Goal: Transaction & Acquisition: Subscribe to service/newsletter

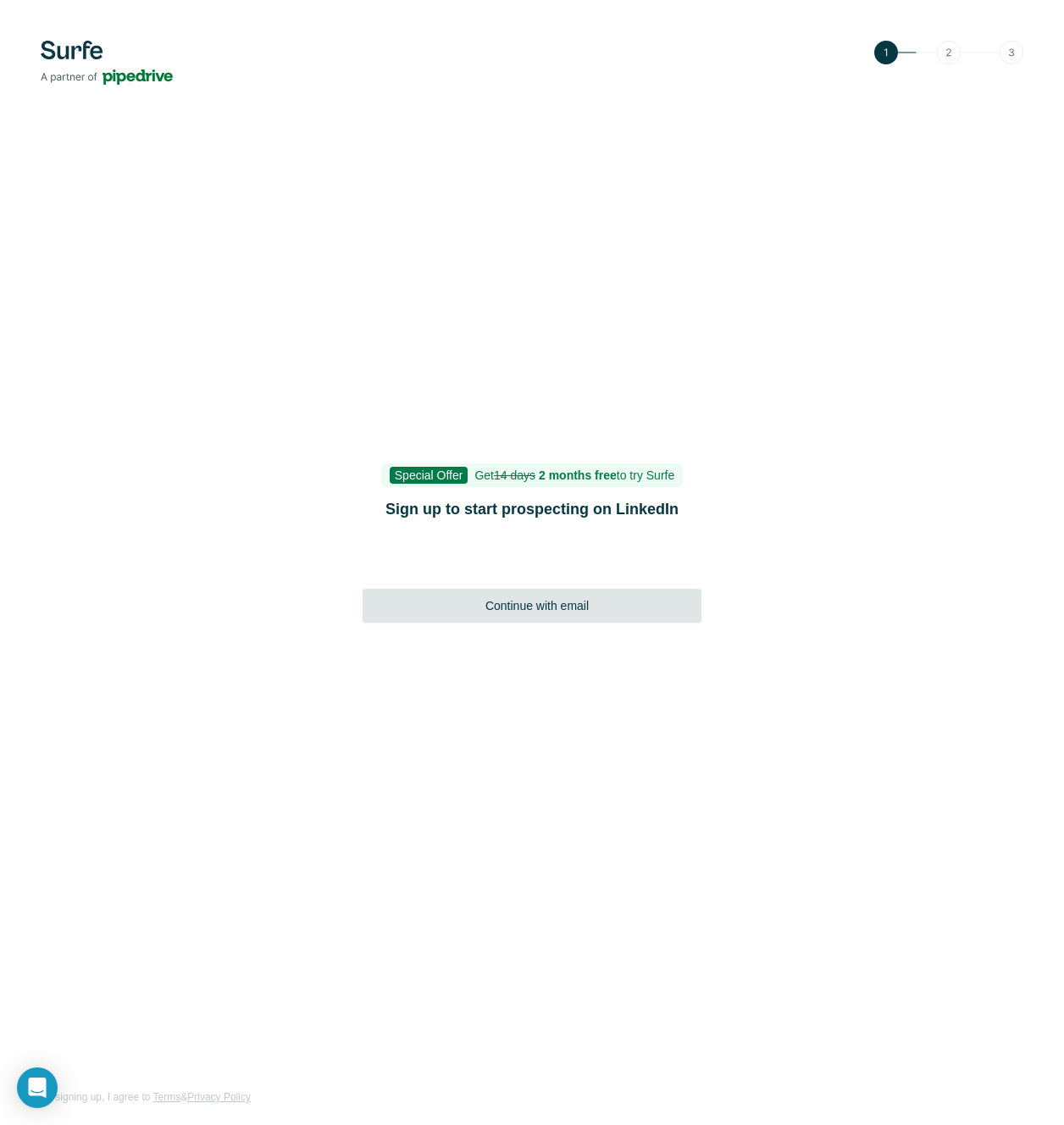
click at [517, 608] on span "Continue with email" at bounding box center [537, 605] width 103 height 17
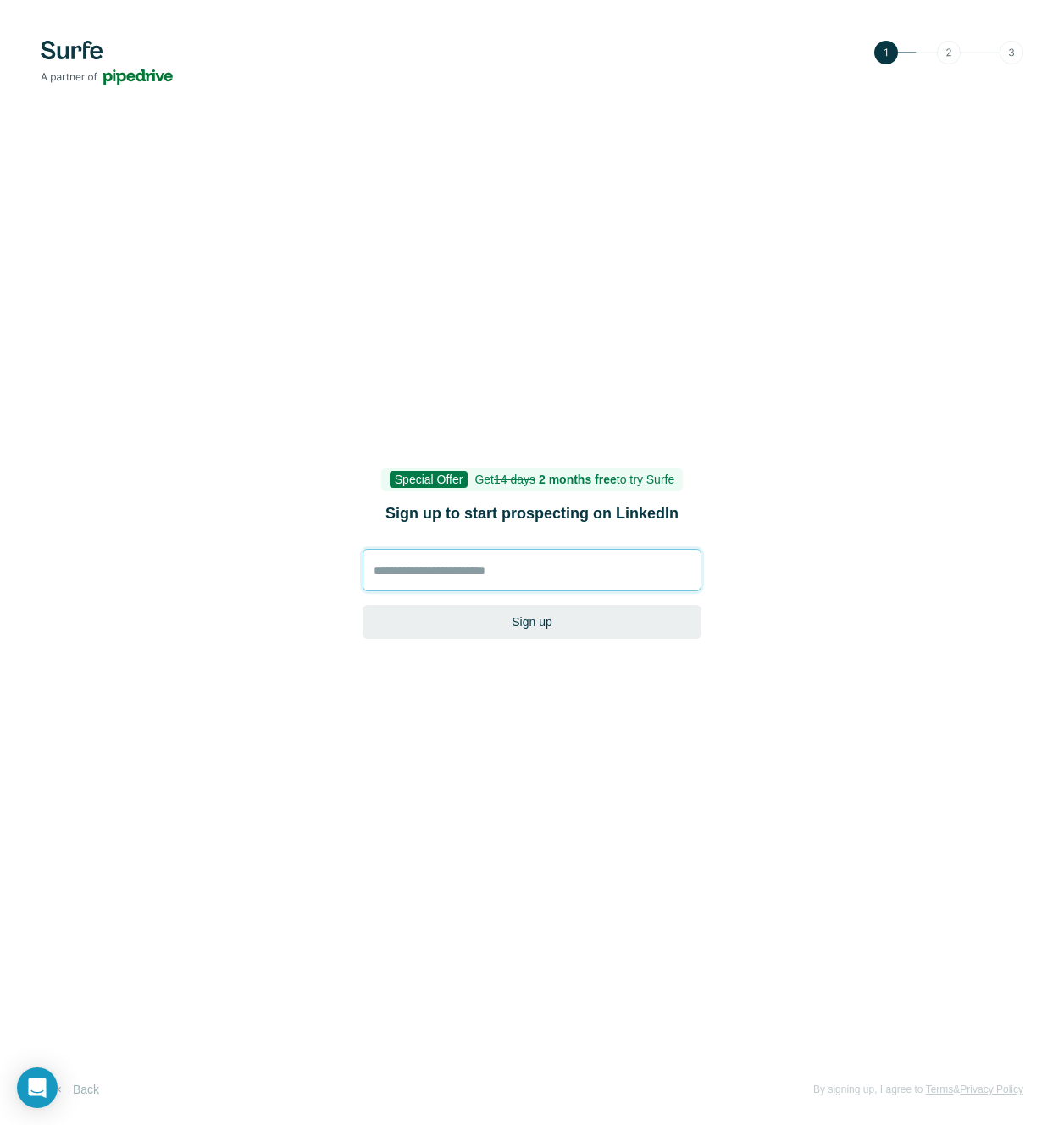
click at [507, 578] on input at bounding box center [532, 570] width 339 height 42
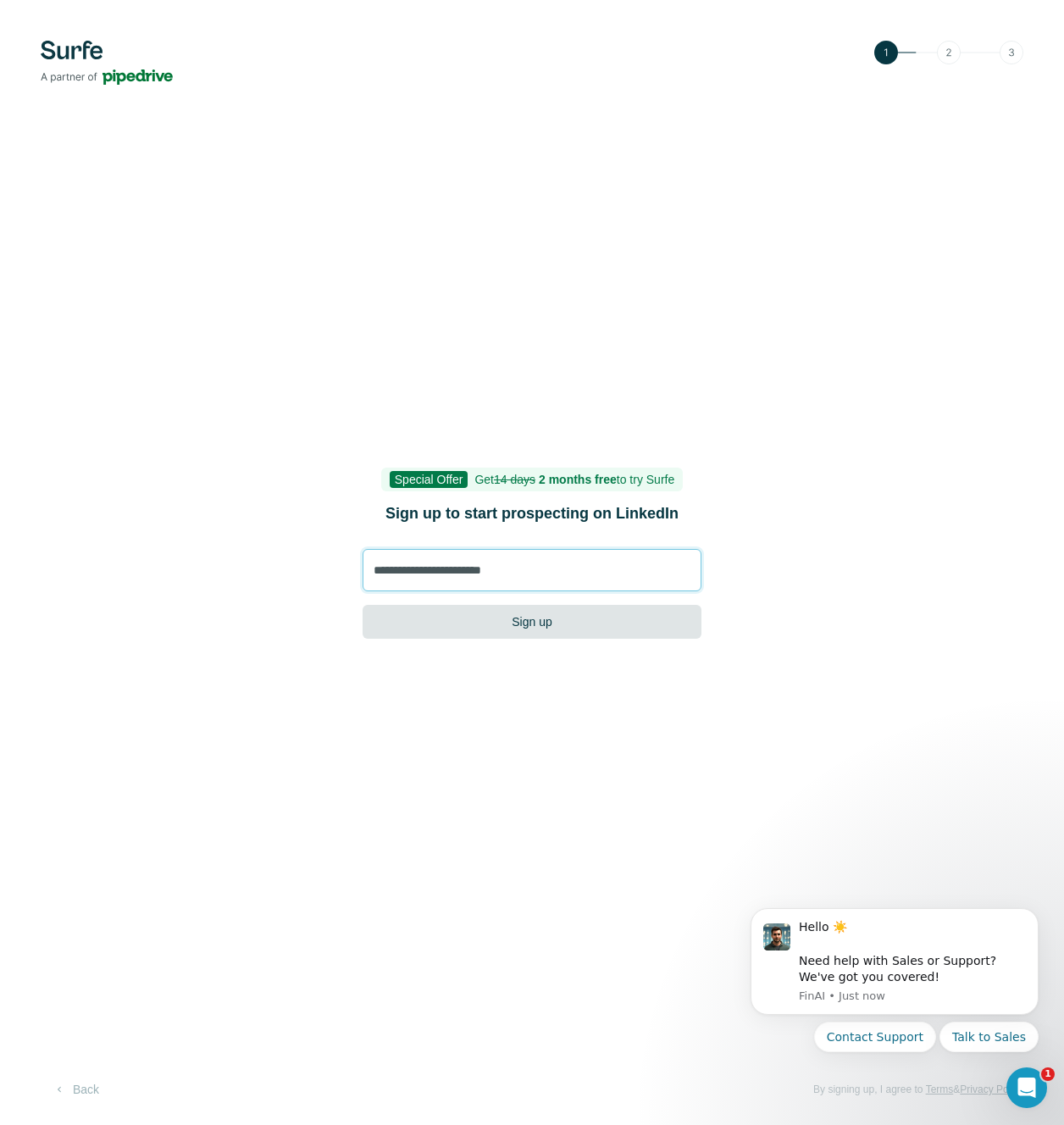
type input "**********"
click at [501, 623] on button "Sign up" at bounding box center [532, 622] width 339 height 34
